Goal: Information Seeking & Learning: Understand process/instructions

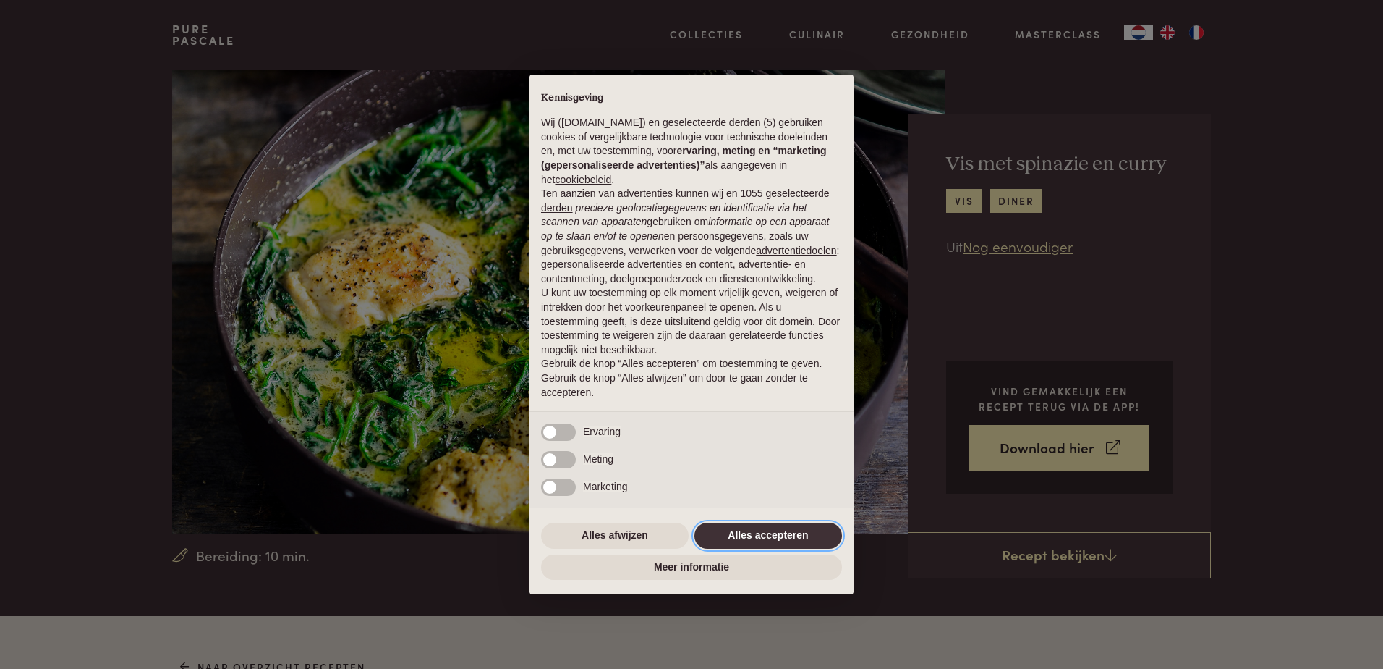
click at [788, 529] on button "Alles accepteren" at bounding box center [769, 535] width 148 height 26
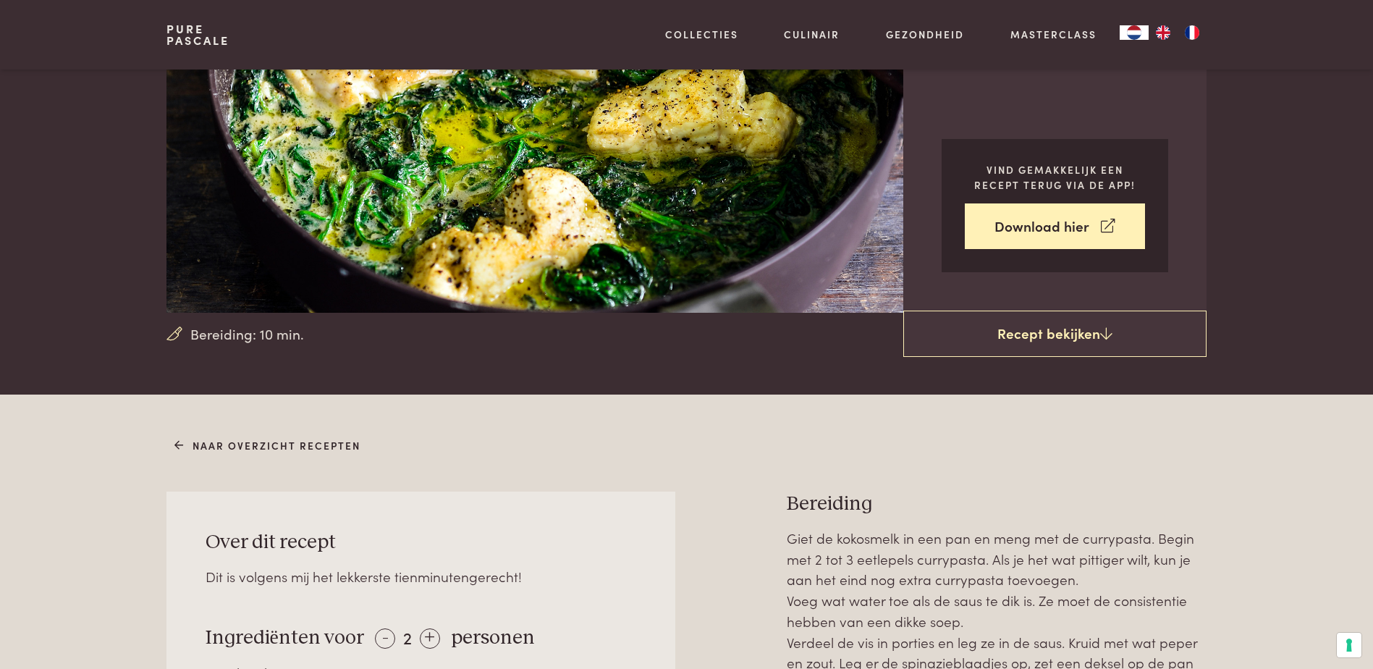
scroll to position [362, 0]
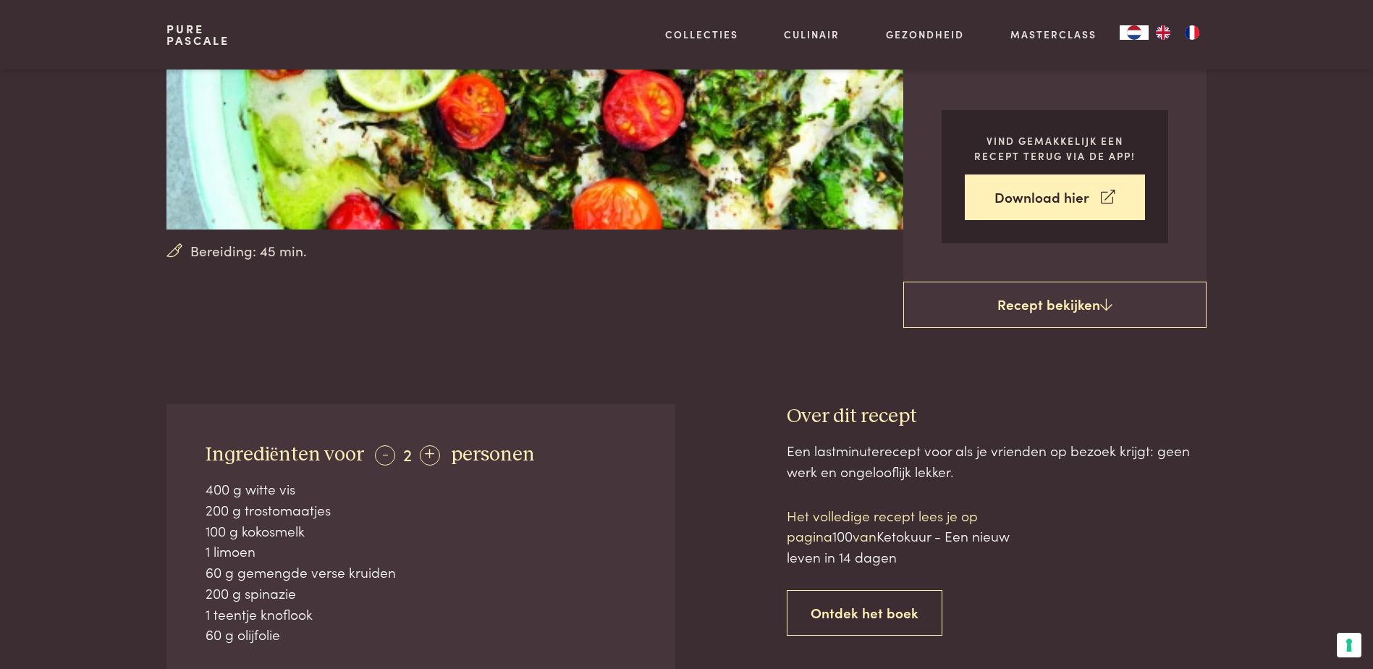
scroll to position [217, 0]
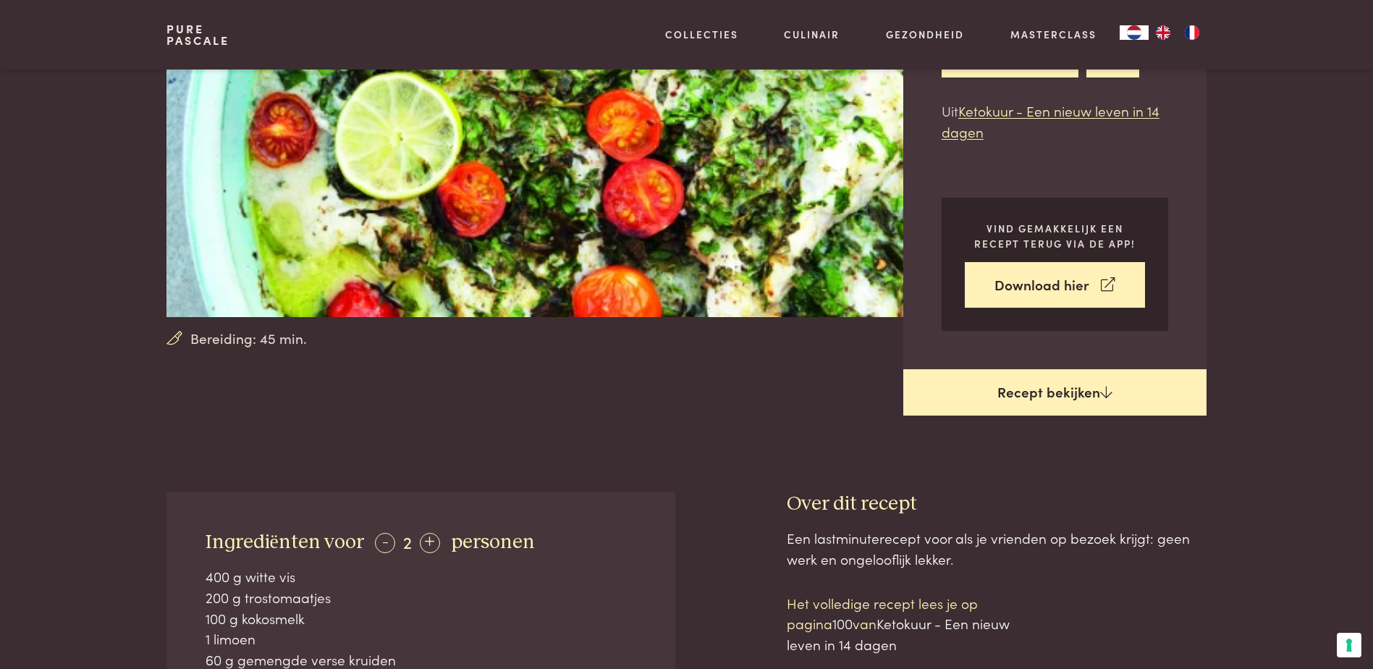
click at [1026, 393] on link "Recept bekijken" at bounding box center [1054, 392] width 303 height 46
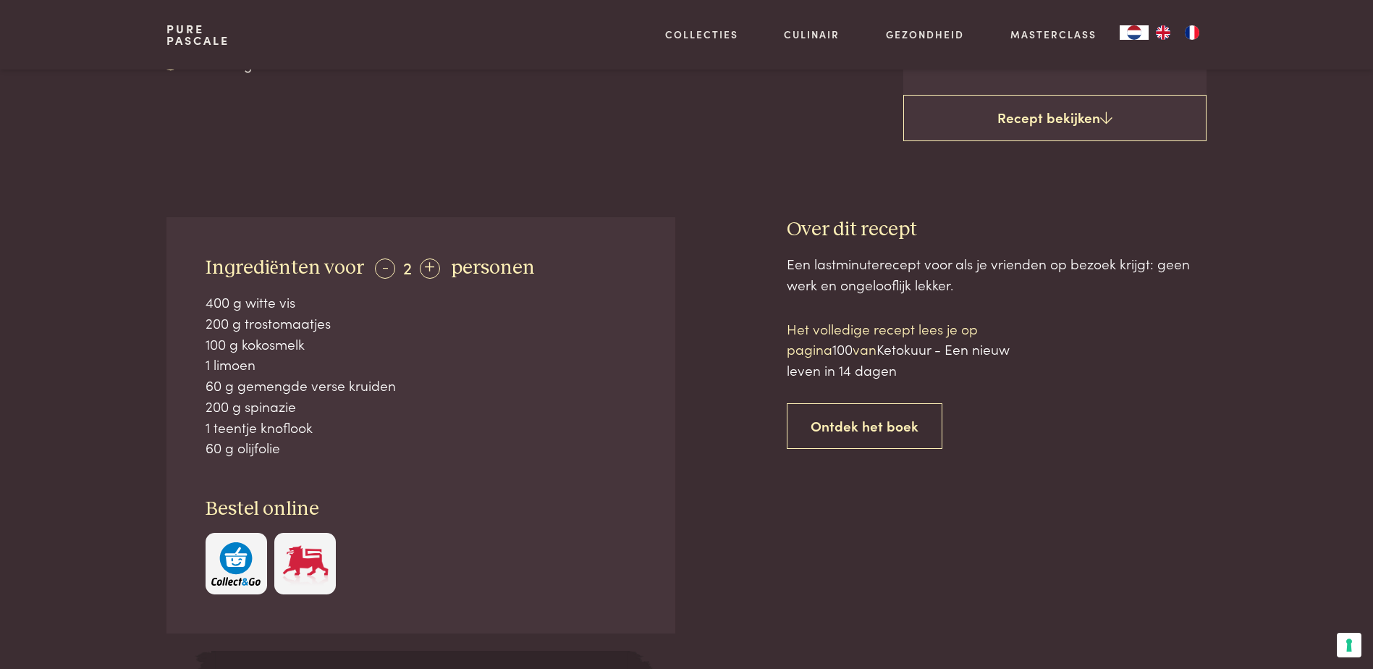
scroll to position [419, 0]
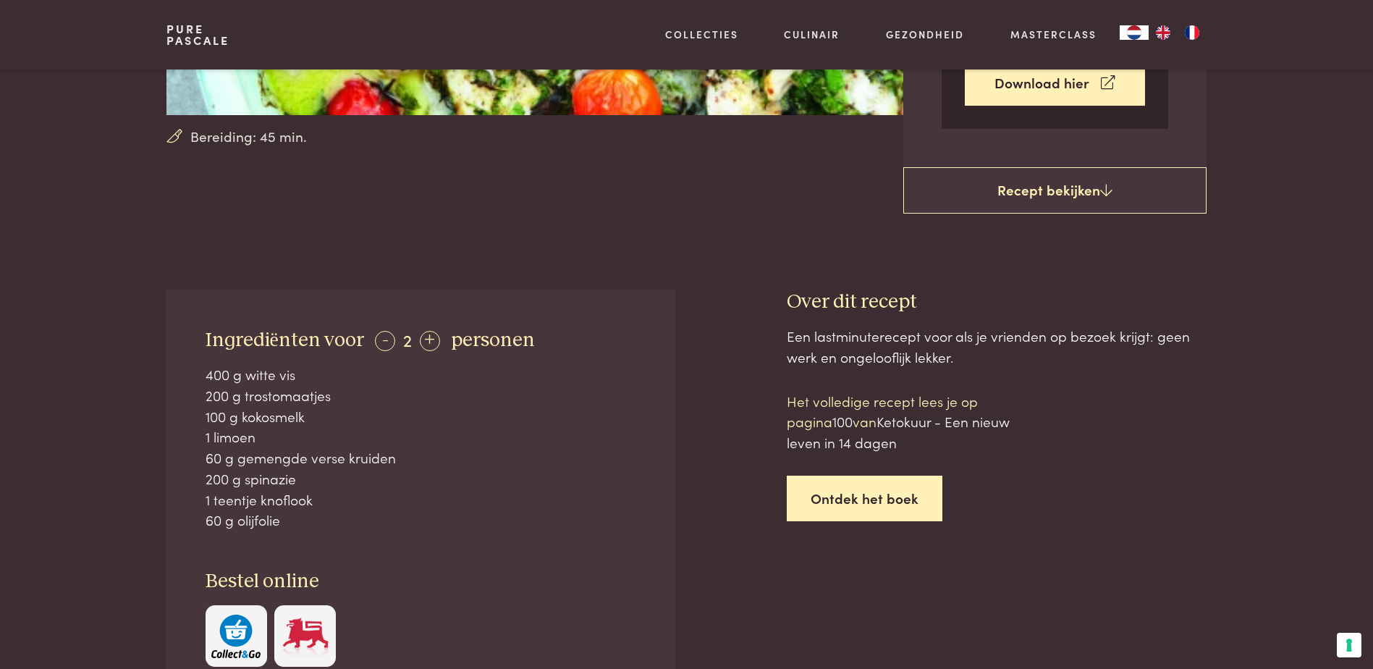
click at [839, 506] on link "Ontdek het boek" at bounding box center [865, 498] width 156 height 46
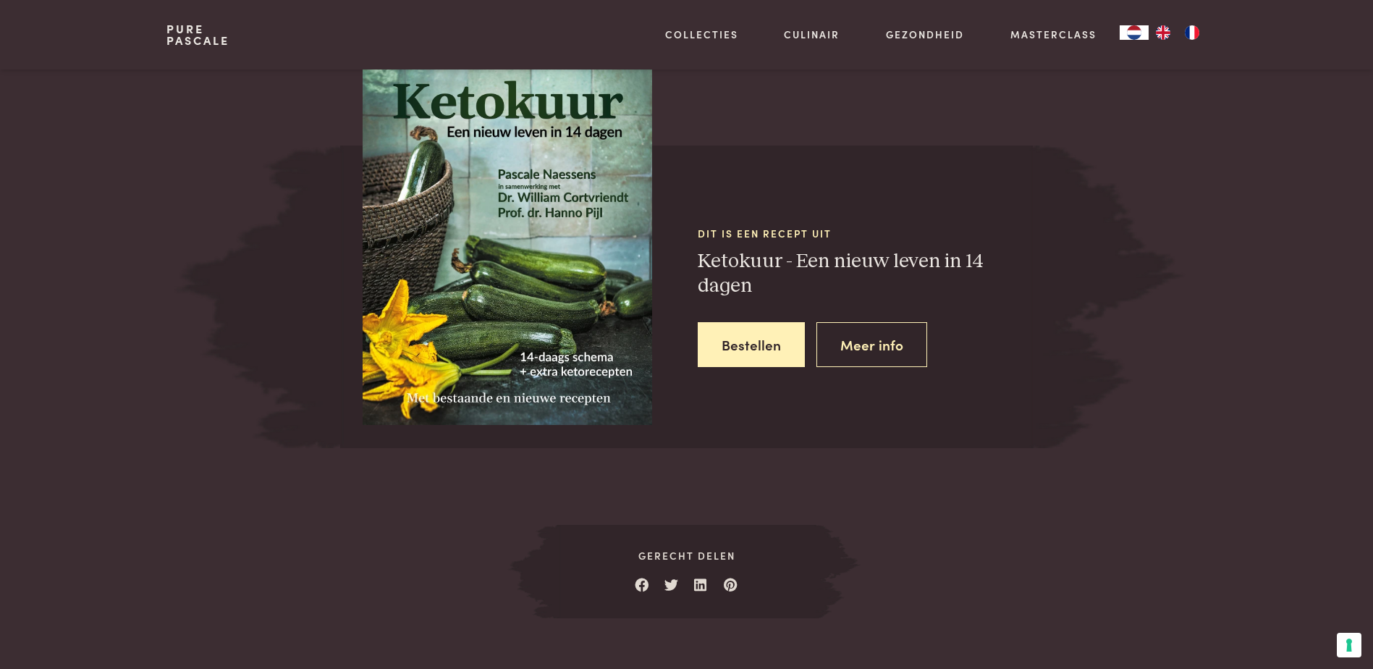
scroll to position [1376, 0]
